Goal: Task Accomplishment & Management: Manage account settings

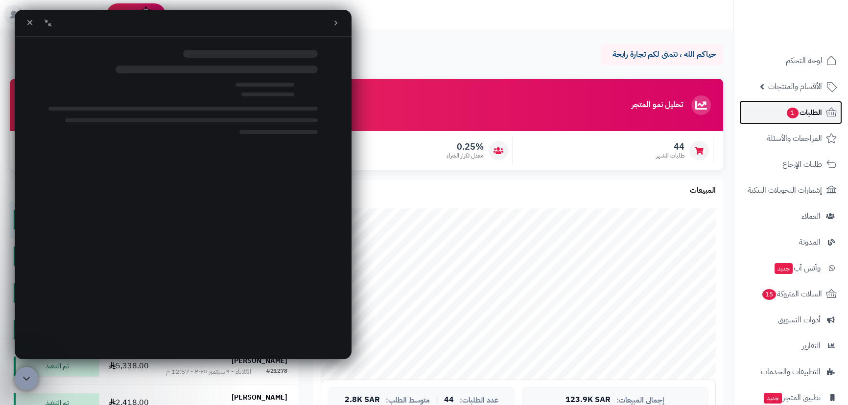
click at [800, 107] on span "الطلبات 1" at bounding box center [803, 113] width 36 height 14
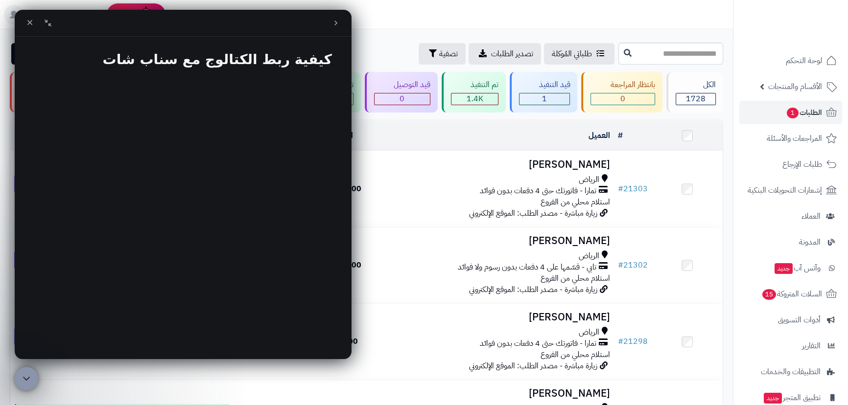
click at [333, 26] on icon "go back" at bounding box center [336, 23] width 8 height 8
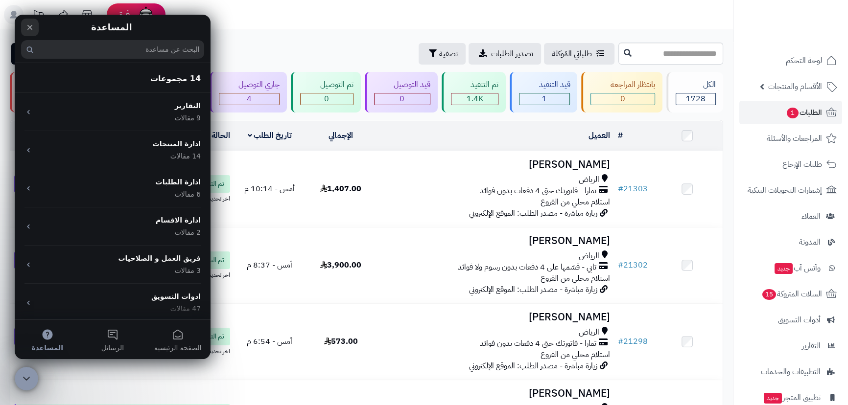
click at [29, 24] on icon "إغلاق" at bounding box center [30, 27] width 8 height 8
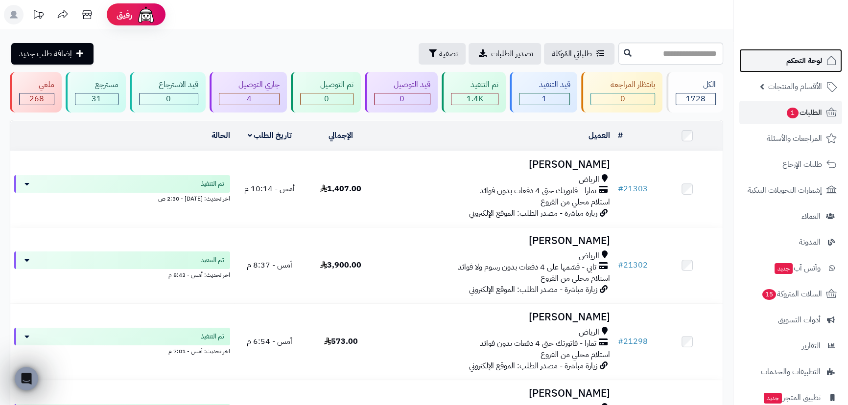
click at [807, 58] on span "لوحة التحكم" at bounding box center [804, 61] width 36 height 14
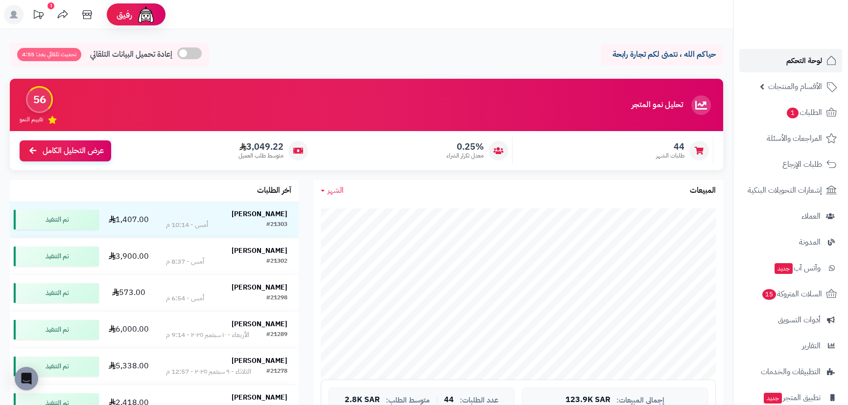
click at [780, 59] on link "لوحة التحكم" at bounding box center [790, 60] width 103 height 23
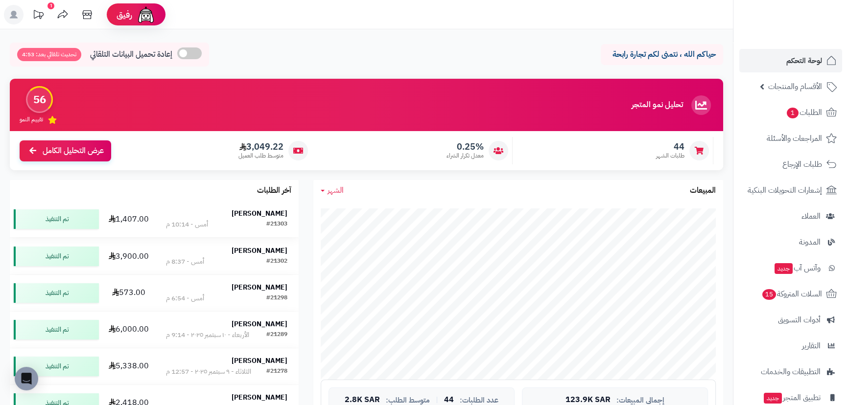
click at [256, 218] on strong "[PERSON_NAME]" at bounding box center [259, 213] width 56 height 10
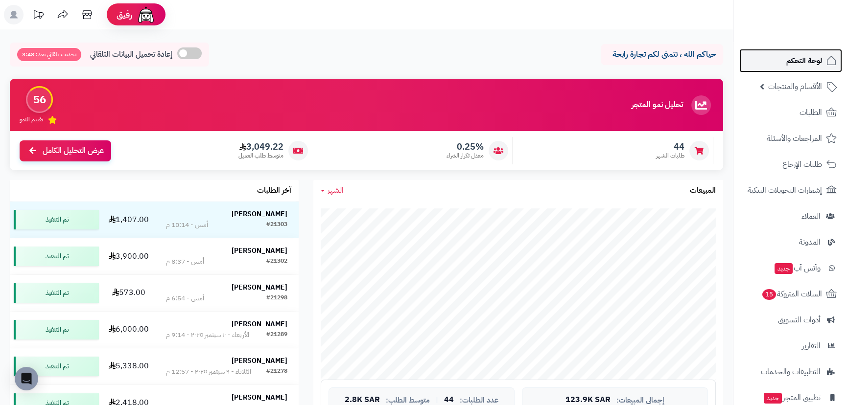
click at [805, 55] on span "لوحة التحكم" at bounding box center [804, 61] width 36 height 14
